Goal: Obtain resource: Obtain resource

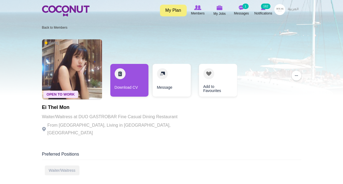
click at [134, 78] on link "Download CV" at bounding box center [129, 80] width 38 height 33
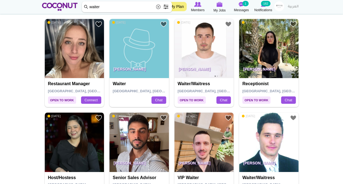
scroll to position [124, 0]
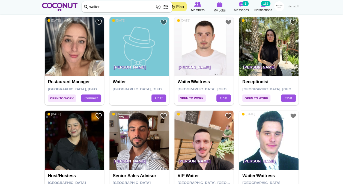
drag, startPoint x: 197, startPoint y: 82, endPoint x: 327, endPoint y: 92, distance: 130.0
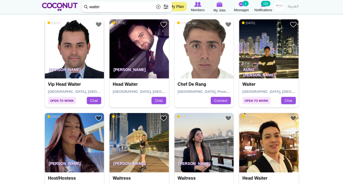
scroll to position [591, 0]
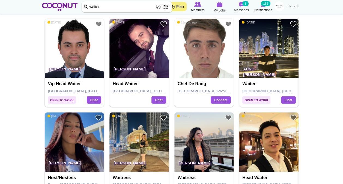
drag, startPoint x: 249, startPoint y: 81, endPoint x: 244, endPoint y: 83, distance: 5.4
click at [244, 83] on h4 "Waiter" at bounding box center [269, 83] width 54 height 5
click at [323, 51] on body "Toggle navigation My Plan Members My Jobs Post a Job Messages 1 Notifications 1…" at bounding box center [171, 9] width 343 height 1200
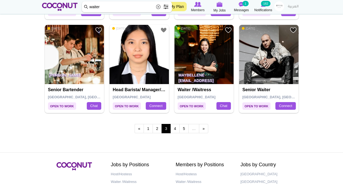
scroll to position [960, 0]
click at [176, 124] on link "4" at bounding box center [174, 128] width 9 height 9
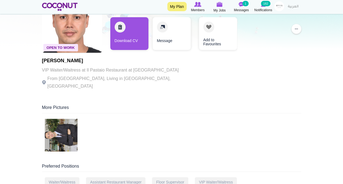
scroll to position [17, 0]
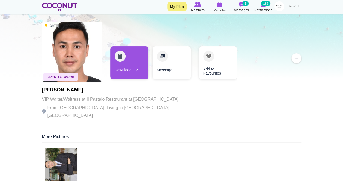
click at [133, 69] on link "Download CV" at bounding box center [129, 62] width 38 height 33
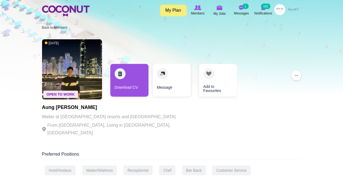
click at [132, 86] on link "Download CV" at bounding box center [129, 80] width 38 height 33
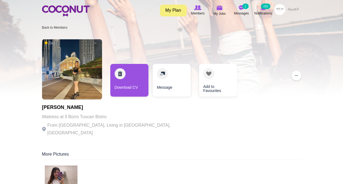
click at [135, 78] on link "Download CV" at bounding box center [129, 80] width 38 height 33
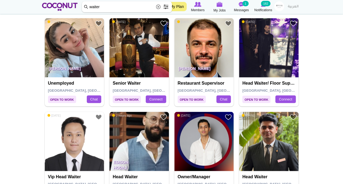
scroll to position [517, 0]
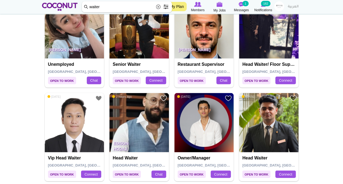
click at [305, 114] on section "Search Members Keyword waiter Search Position Waiter/Waitress (36295) Host/Host…" at bounding box center [172, 52] width 268 height 1062
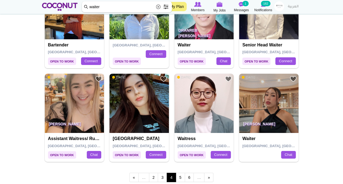
scroll to position [912, 0]
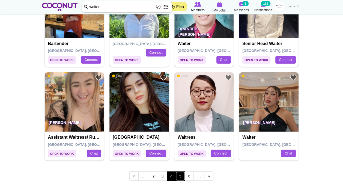
click at [180, 176] on link "5" at bounding box center [180, 175] width 9 height 9
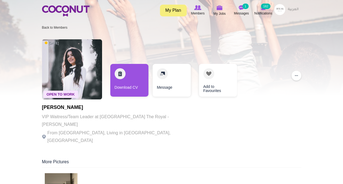
click at [132, 84] on link "Download CV" at bounding box center [129, 80] width 38 height 33
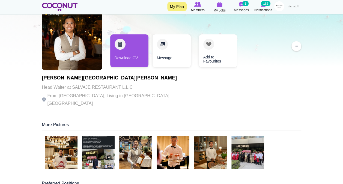
scroll to position [40, 0]
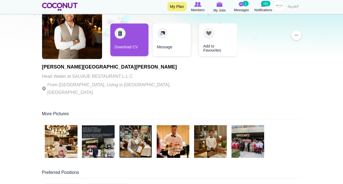
click at [130, 136] on img at bounding box center [135, 141] width 33 height 33
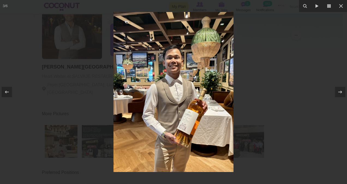
click at [340, 4] on icon at bounding box center [341, 6] width 4 height 4
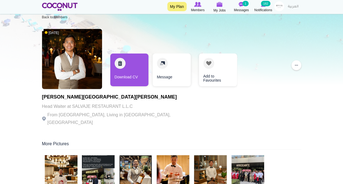
scroll to position [9, 0]
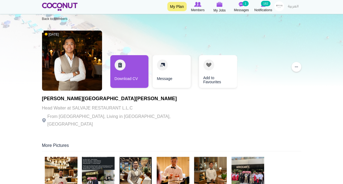
click at [135, 68] on link "Download CV" at bounding box center [129, 71] width 38 height 33
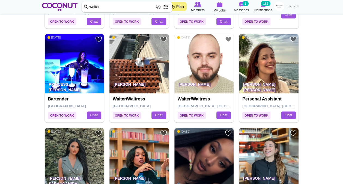
scroll to position [402, 0]
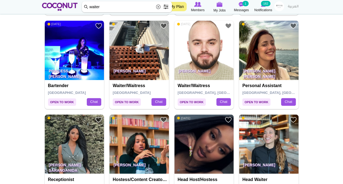
drag, startPoint x: 122, startPoint y: 85, endPoint x: 129, endPoint y: 58, distance: 28.4
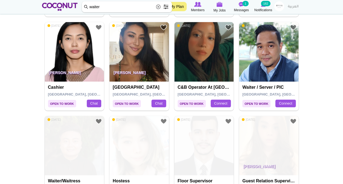
scroll to position [869, 0]
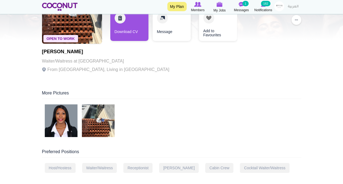
scroll to position [64, 0]
